Goal: Navigation & Orientation: Understand site structure

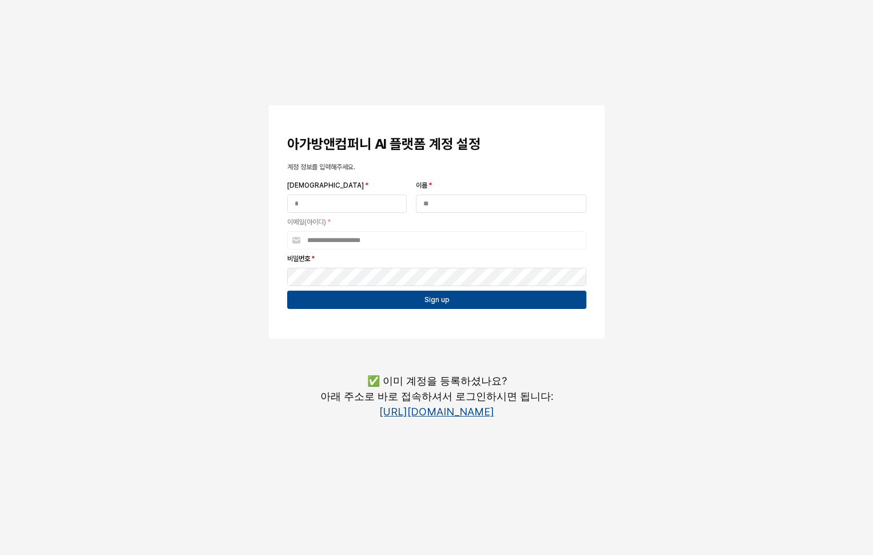
click at [476, 410] on link "https://agabang.cleave.work/" at bounding box center [436, 412] width 115 height 12
click at [356, 199] on input "[DEMOGRAPHIC_DATA] *" at bounding box center [347, 203] width 118 height 17
type input "*"
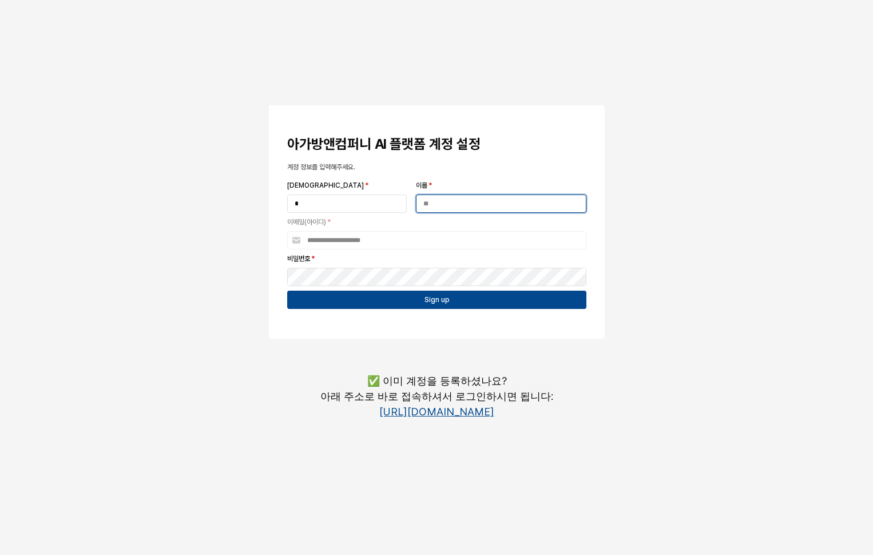
click at [481, 204] on input "이름 *" at bounding box center [501, 203] width 169 height 17
type input "**"
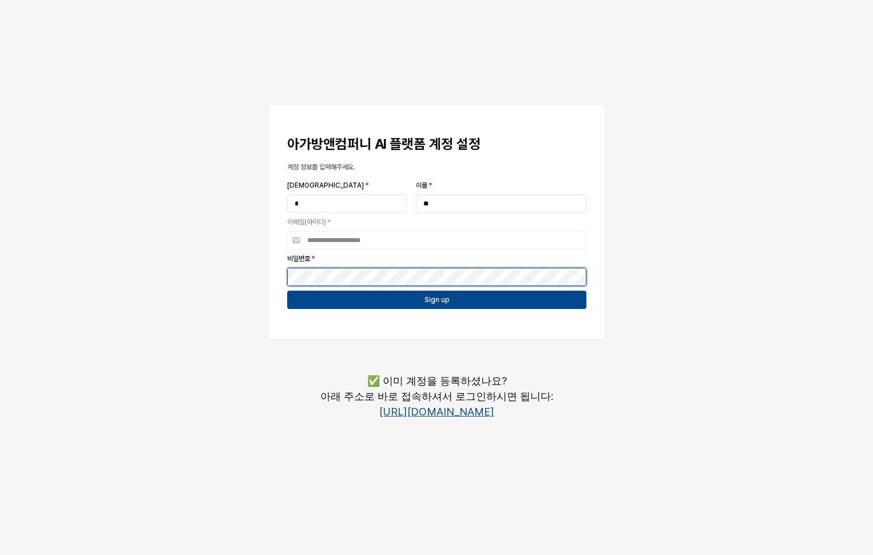
click at [269, 105] on button "App Frame" at bounding box center [273, 106] width 9 height 3
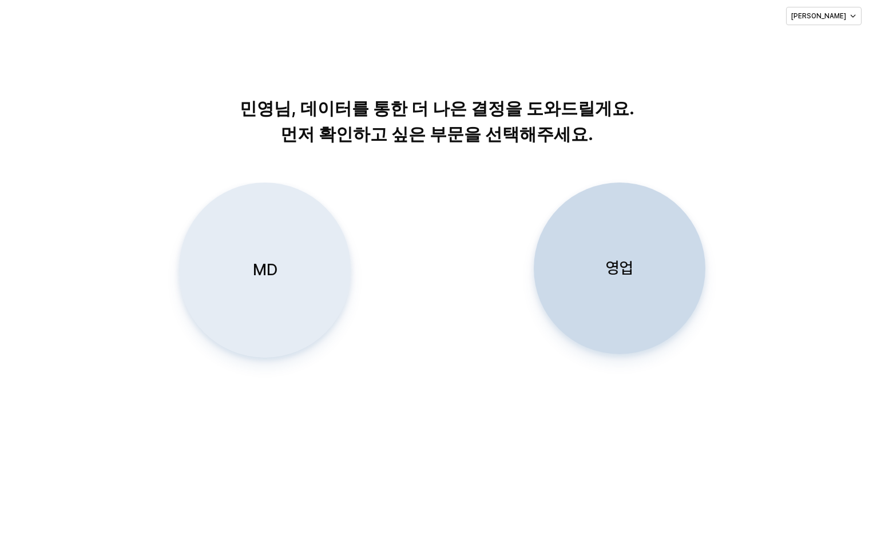
click at [270, 295] on div "MD" at bounding box center [264, 270] width 161 height 174
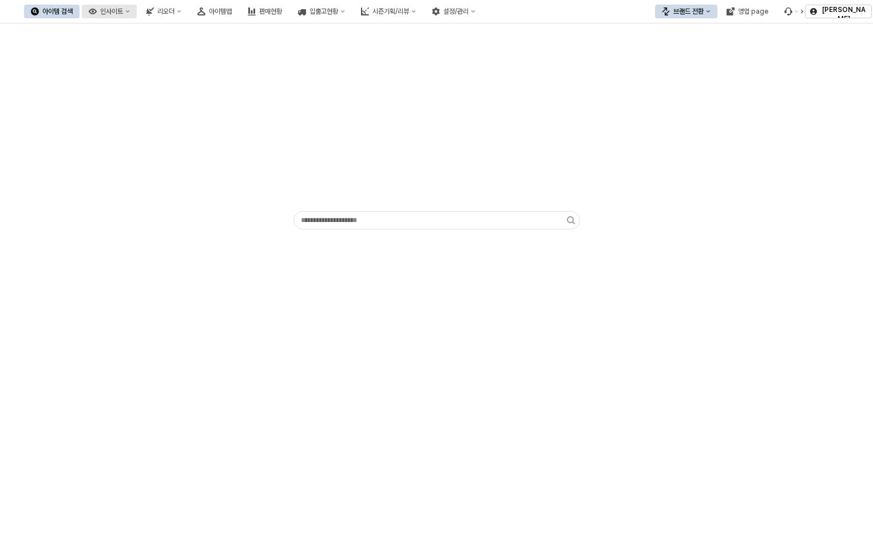
click at [123, 10] on div "인사이트" at bounding box center [111, 11] width 23 height 8
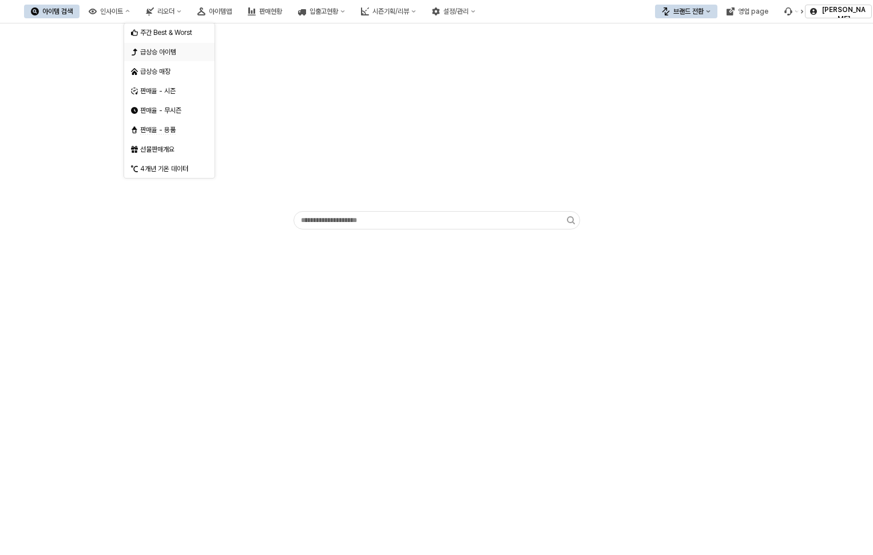
click at [159, 47] on div "급상승 아이템" at bounding box center [166, 51] width 70 height 11
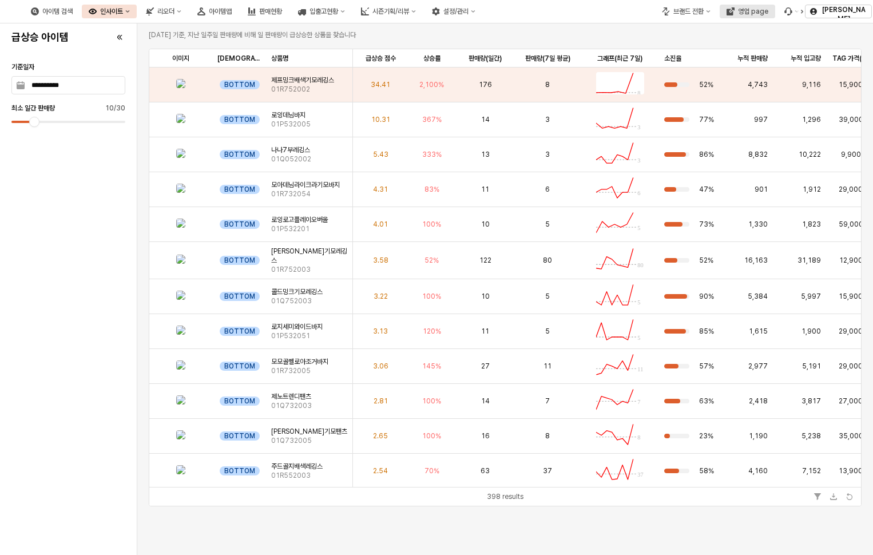
click at [755, 15] on button "영업 page" at bounding box center [748, 12] width 56 height 14
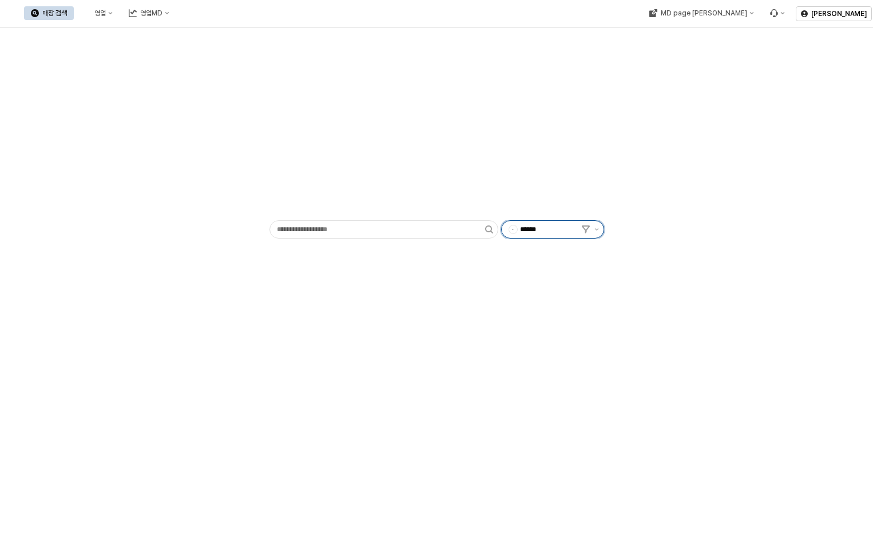
click at [545, 229] on input "******" at bounding box center [550, 229] width 60 height 11
click at [544, 312] on div "디즈니사업부" at bounding box center [555, 311] width 70 height 9
type input "******"
click at [732, 9] on button "MD page 이동" at bounding box center [701, 13] width 118 height 14
click at [741, 50] on div "디즈니베이비" at bounding box center [758, 53] width 70 height 9
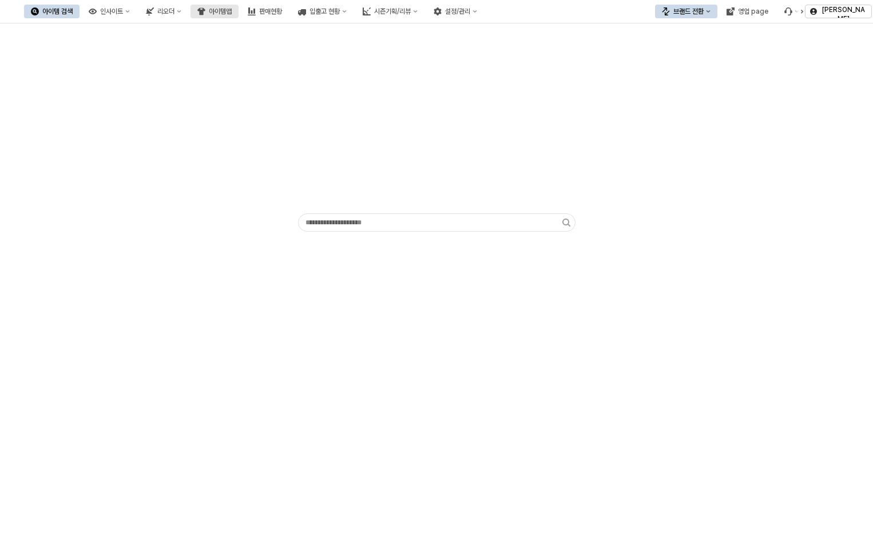
click at [239, 17] on button "아이템맵" at bounding box center [215, 12] width 48 height 14
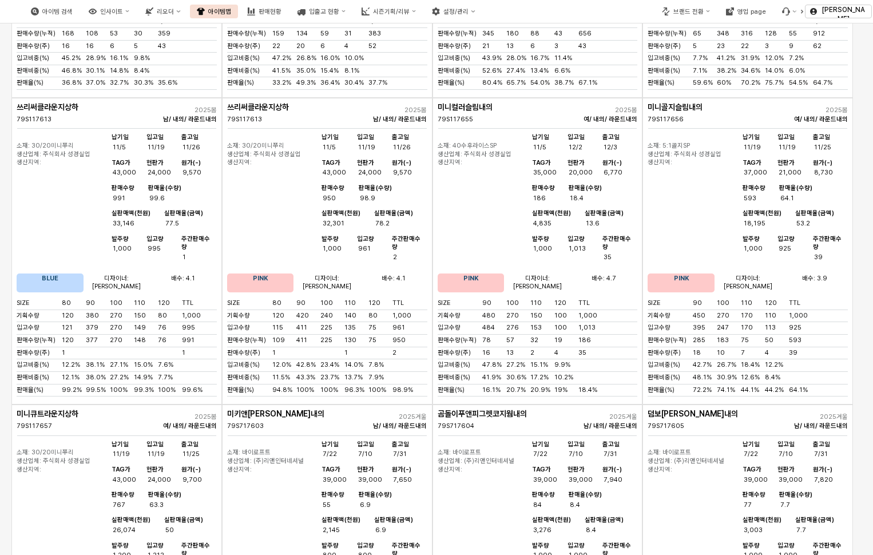
scroll to position [5093, 0]
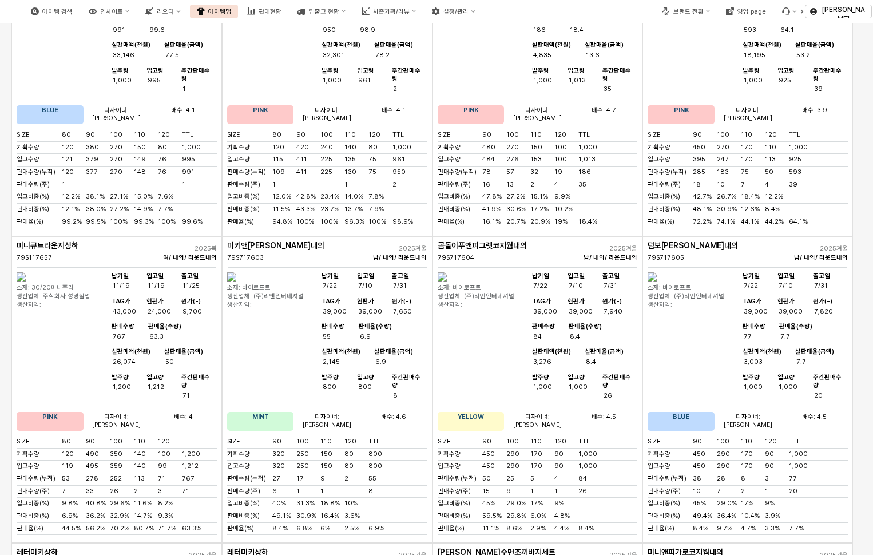
click at [694, 280] on div "아이템 검색 인사이트 리오더 아이템맵 판매현황 입출고 현황 시즌기획/리뷰 설정/관리 브랜드 전환 영업 page 권민영 구분 ** 시즌 25WT…" at bounding box center [436, 277] width 873 height 555
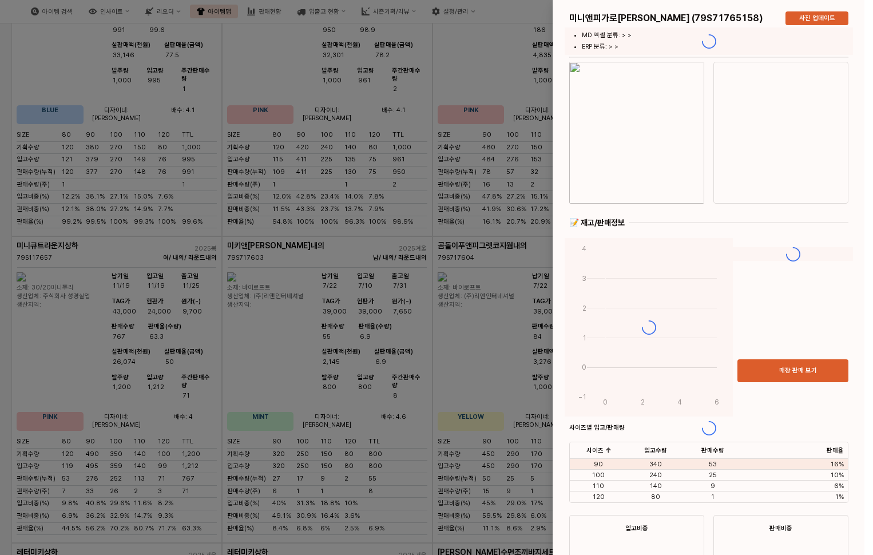
click at [624, 101] on img "button" at bounding box center [636, 133] width 135 height 142
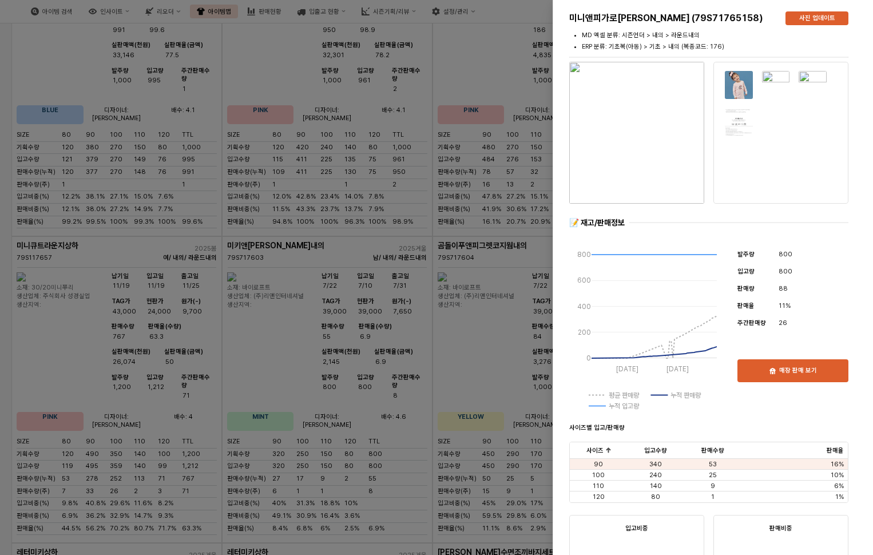
click at [461, 333] on div at bounding box center [436, 277] width 873 height 555
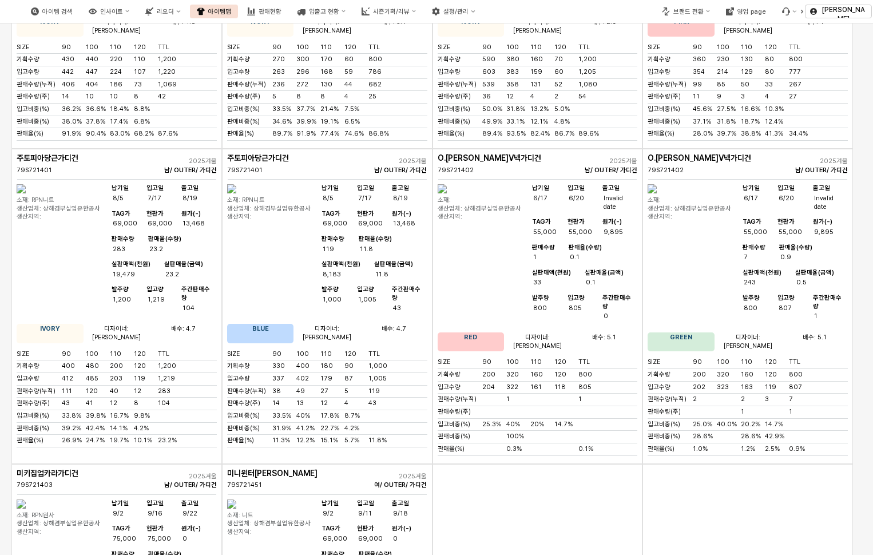
scroll to position [8583, 0]
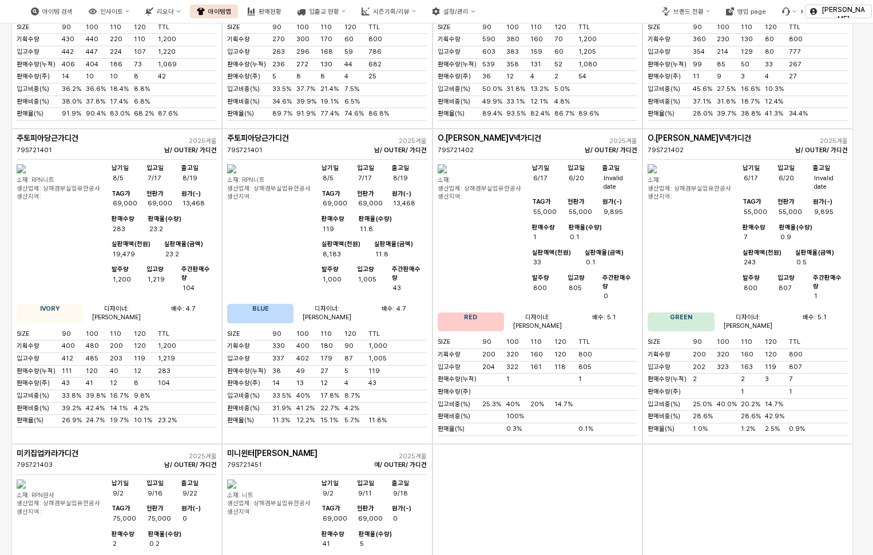
click at [683, 289] on div "미키발염데님팬츠 BLUE (79S12200542) 사진 업데이트 MD 엑셀 분류: 시즌언더 > 내의 > 라운드내의 ERP 분류: 기초복(아동)…" at bounding box center [713, 277] width 320 height 555
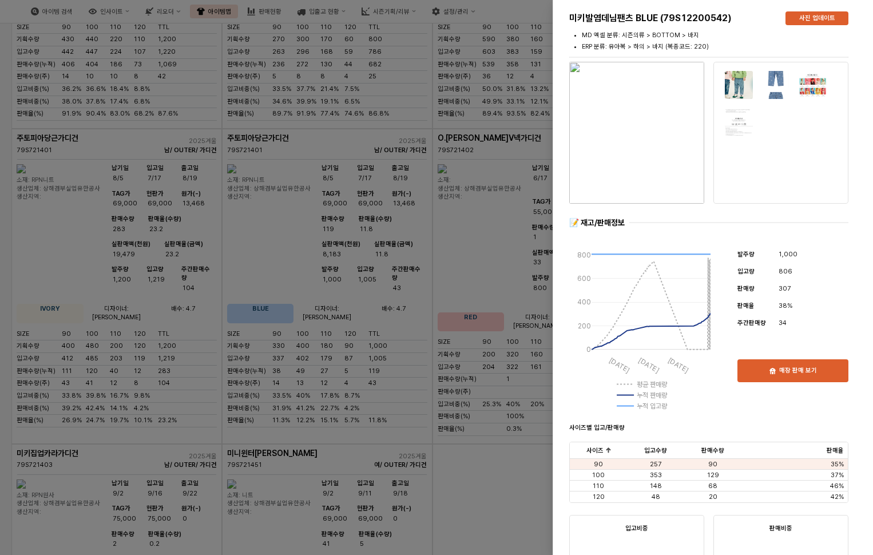
click at [735, 86] on img at bounding box center [738, 84] width 29 height 29
click at [771, 82] on img at bounding box center [776, 84] width 29 height 29
click at [820, 87] on img at bounding box center [812, 84] width 29 height 29
click at [735, 84] on img at bounding box center [738, 84] width 29 height 29
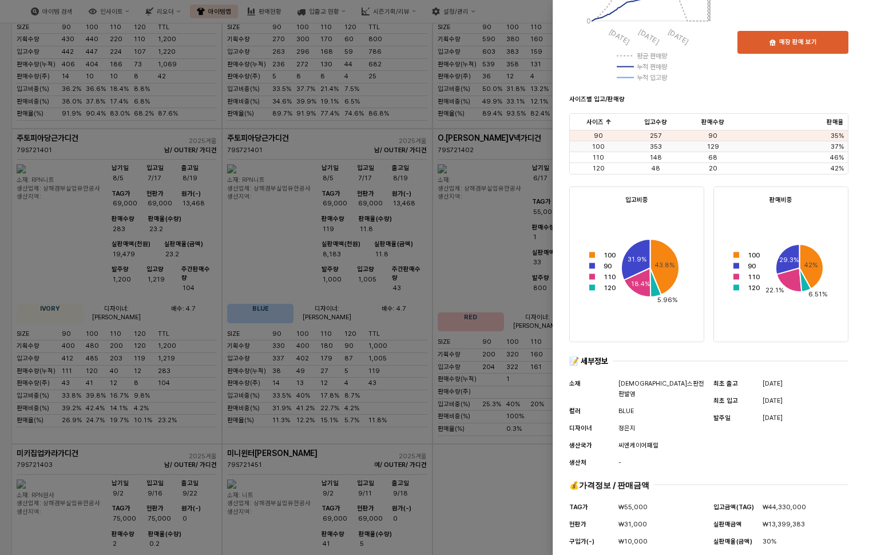
scroll to position [358, 0]
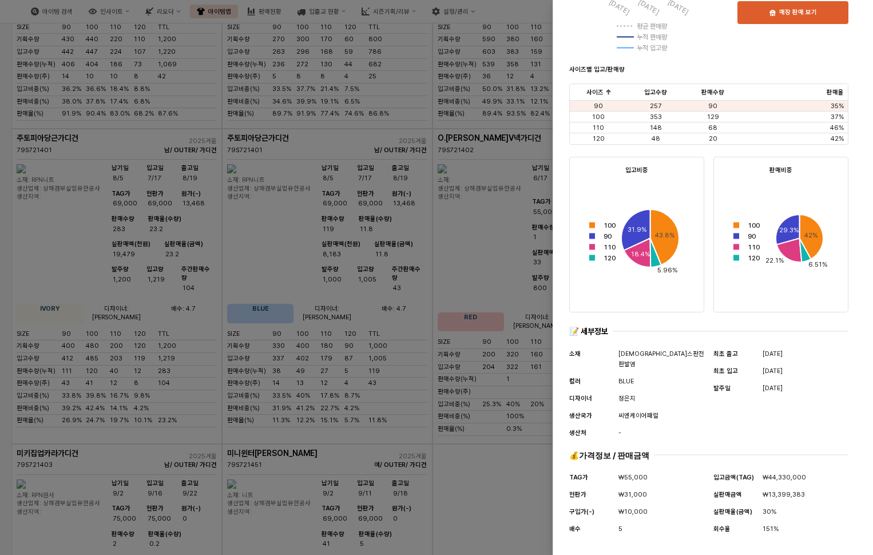
click at [493, 168] on div at bounding box center [436, 277] width 873 height 555
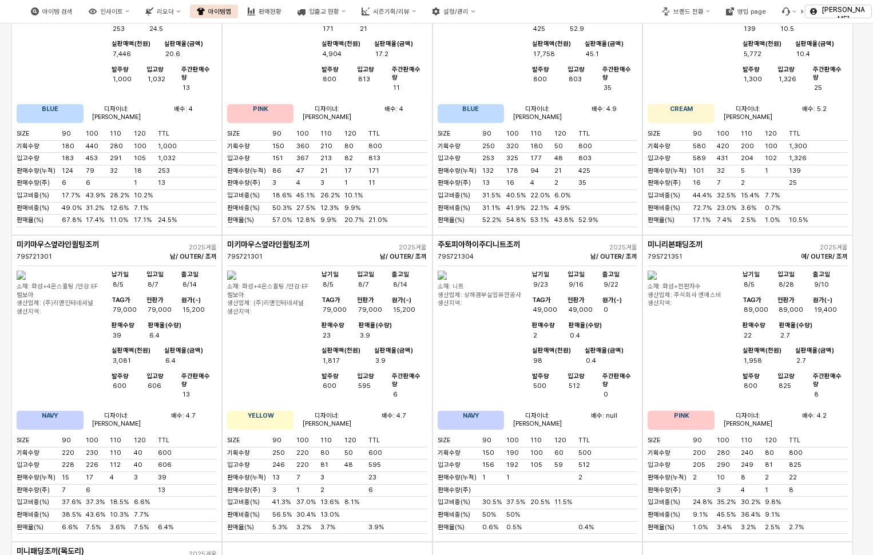
scroll to position [0, 0]
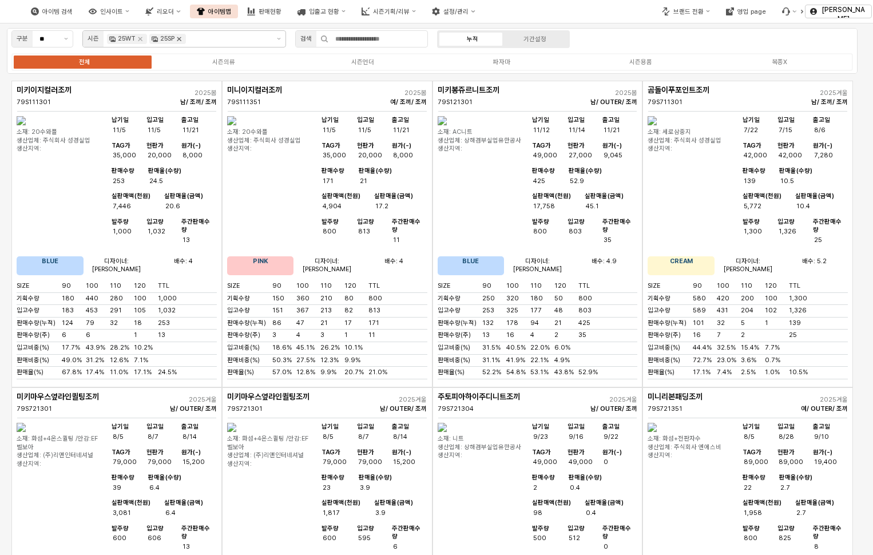
click at [181, 42] on icon "Remove 25SP" at bounding box center [179, 38] width 9 height 9
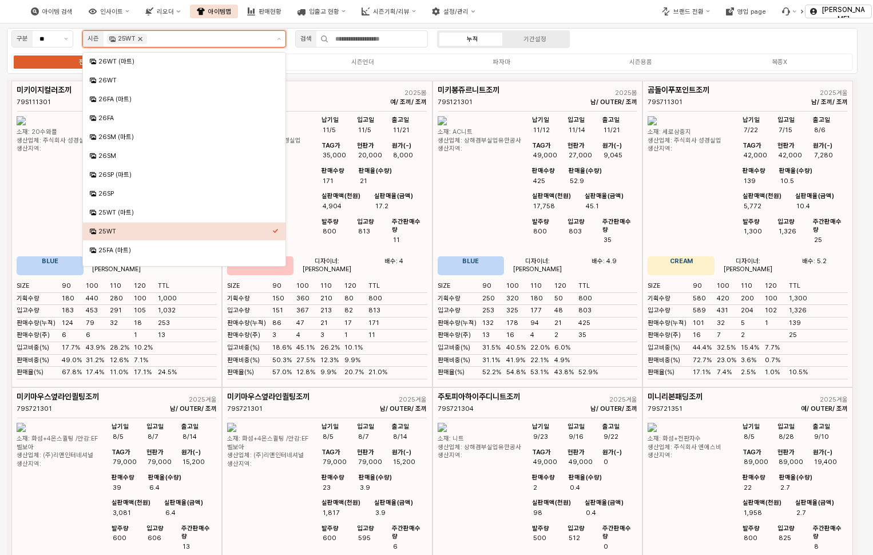
click at [140, 41] on icon "Remove 25WT" at bounding box center [140, 38] width 9 height 9
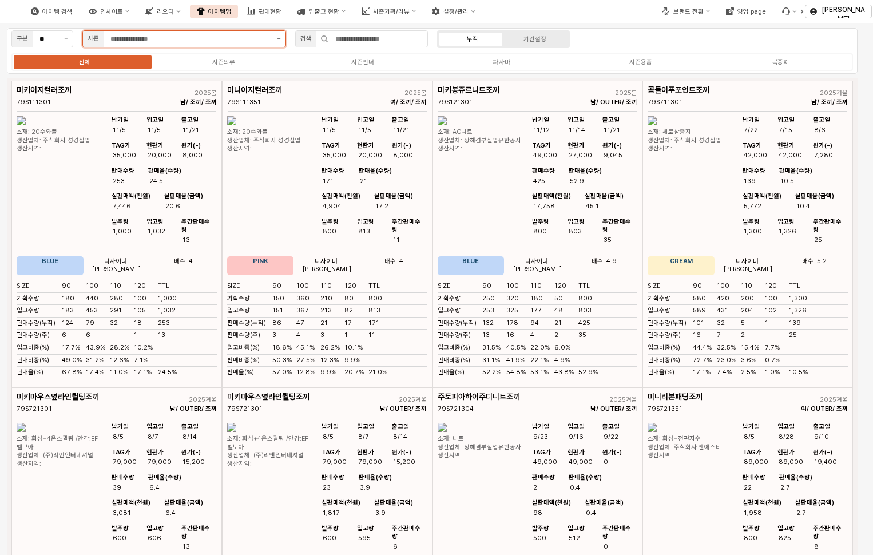
click at [278, 38] on icon "제안 사항 표시" at bounding box center [279, 39] width 4 height 2
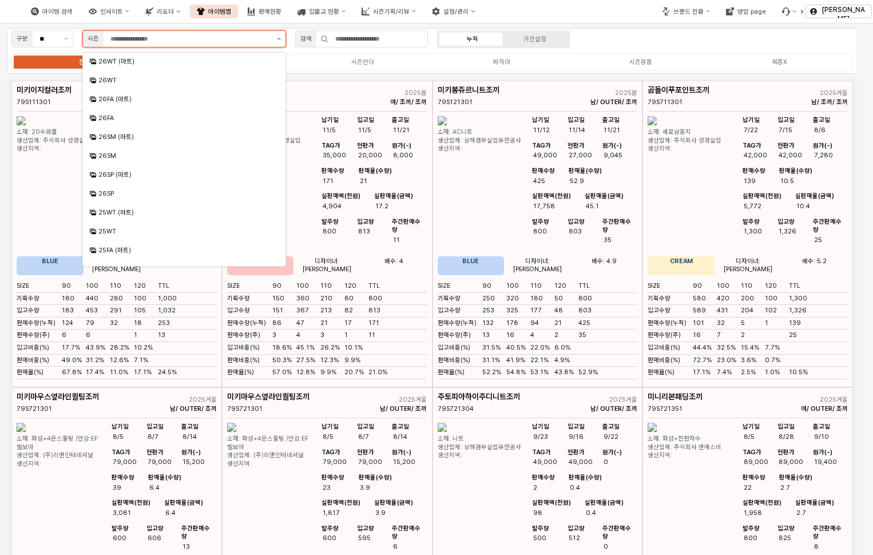
click at [275, 41] on button "제안 사항 표시" at bounding box center [278, 39] width 13 height 16
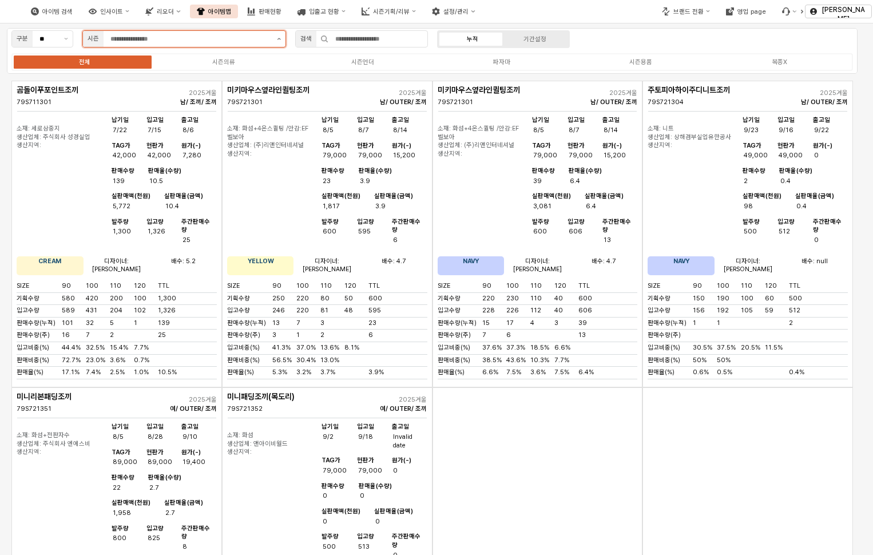
click at [275, 41] on button "제안 사항 표시" at bounding box center [278, 39] width 13 height 16
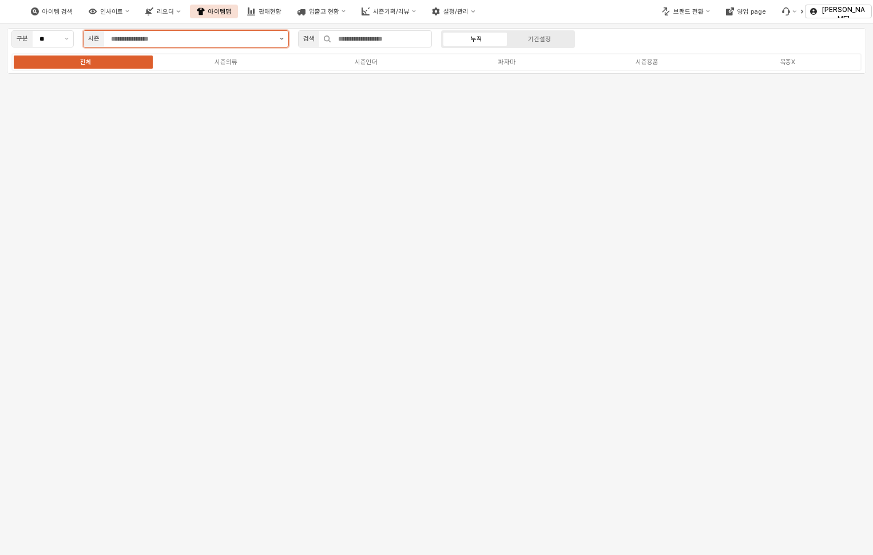
click at [283, 41] on button "제안 사항 표시" at bounding box center [281, 39] width 13 height 16
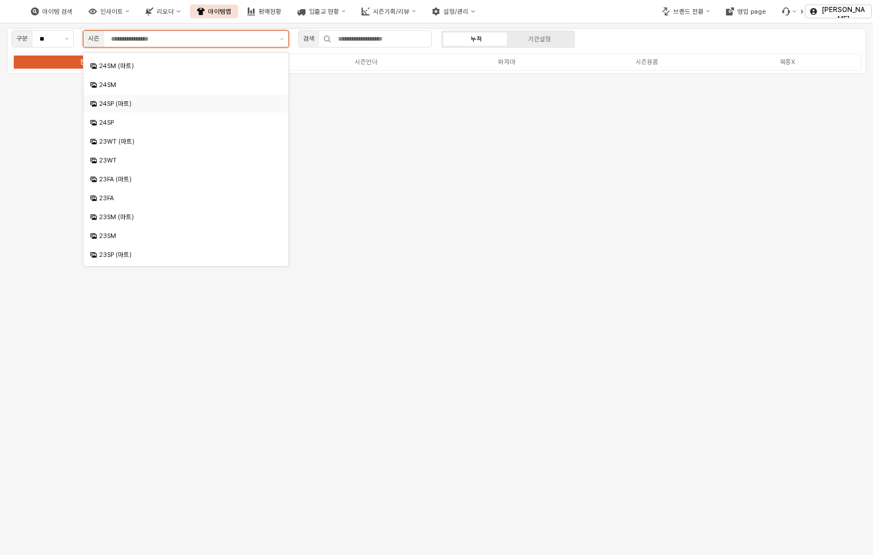
scroll to position [390, 0]
click at [126, 258] on div "23SP" at bounding box center [187, 257] width 176 height 9
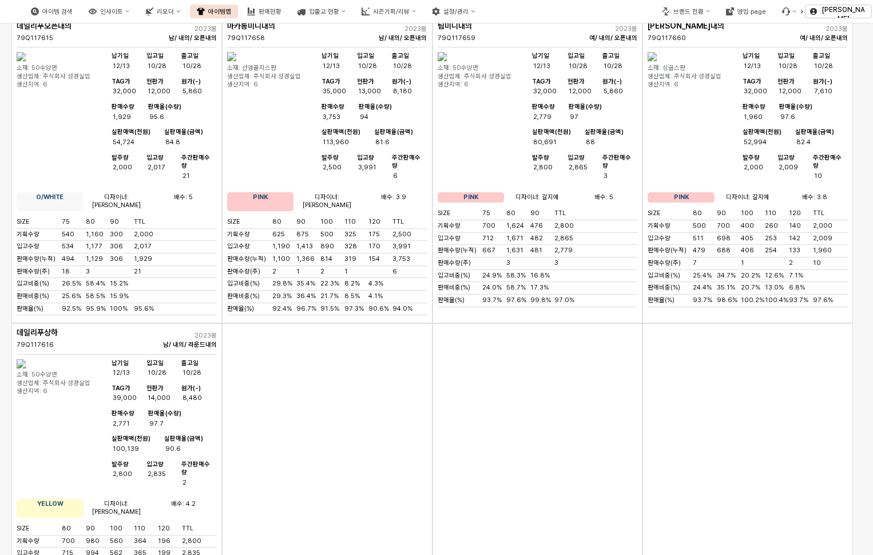
scroll to position [2518, 0]
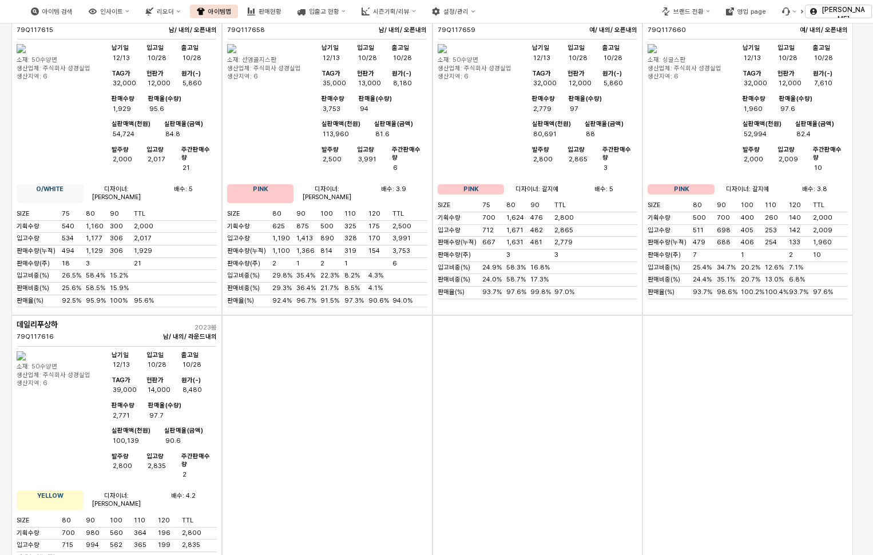
click at [26, 351] on img "App Frame" at bounding box center [21, 355] width 9 height 9
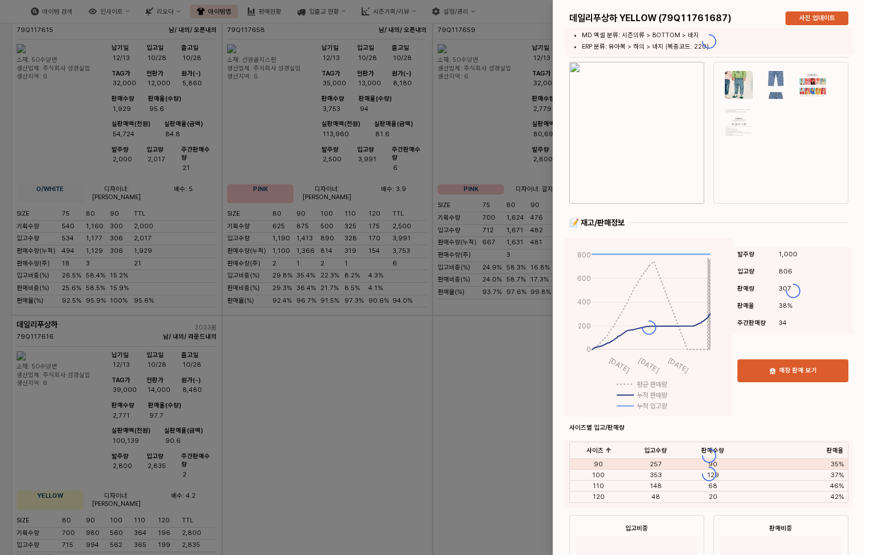
click at [37, 243] on div at bounding box center [436, 277] width 873 height 555
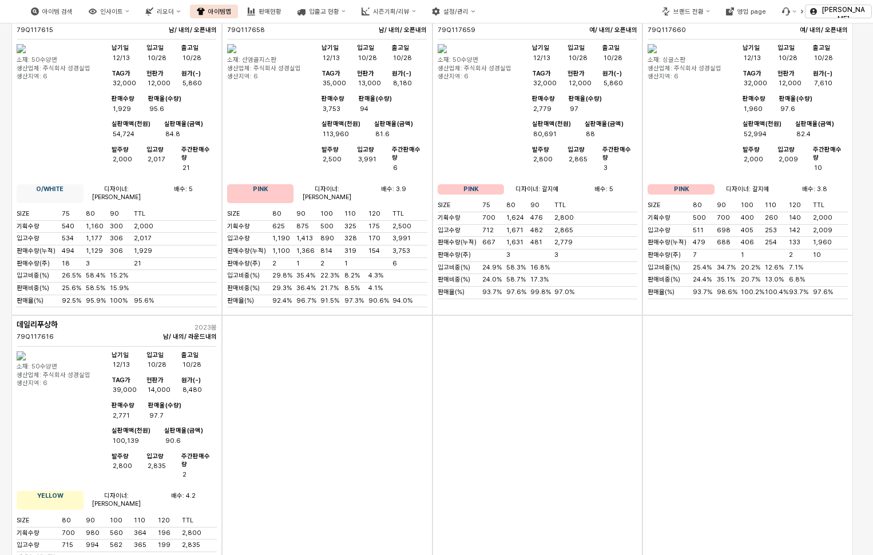
click at [26, 351] on img "App Frame" at bounding box center [21, 355] width 9 height 9
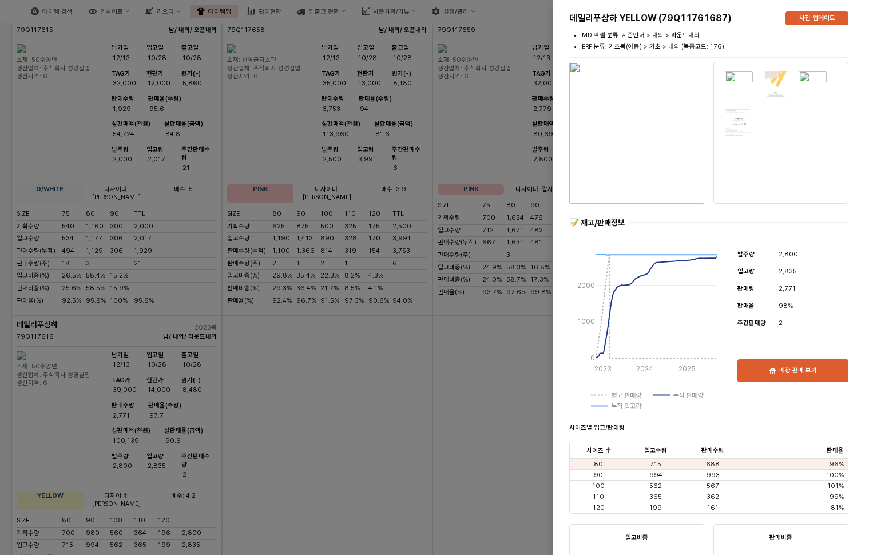
click at [646, 152] on img "button" at bounding box center [636, 133] width 135 height 142
click at [358, 279] on div at bounding box center [436, 277] width 873 height 555
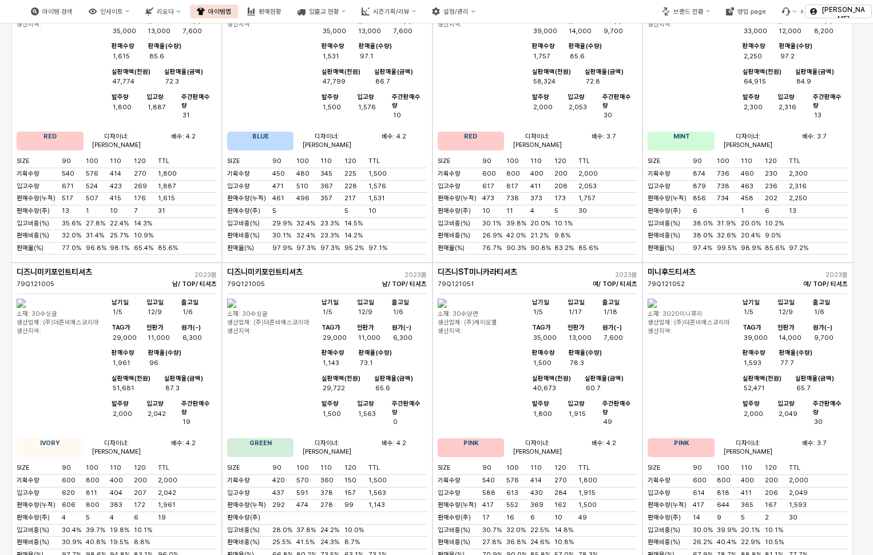
scroll to position [3548, 0]
